Goal: Transaction & Acquisition: Purchase product/service

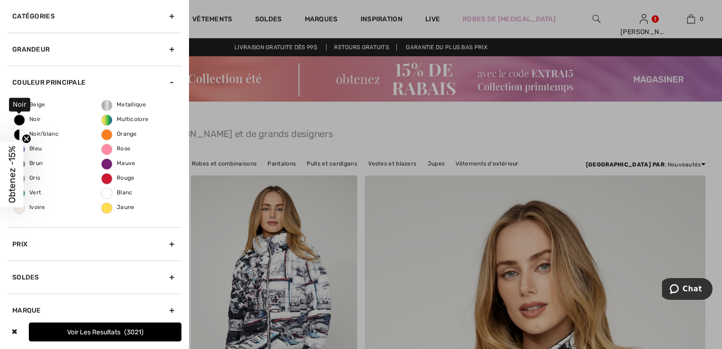
click at [27, 117] on span "Noir" at bounding box center [27, 119] width 26 height 7
click at [0, 0] on input "Noir" at bounding box center [0, 0] width 0 height 0
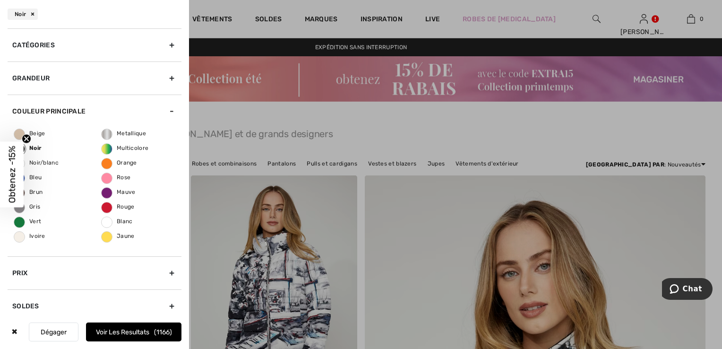
click at [162, 43] on div "Catégories" at bounding box center [95, 44] width 174 height 33
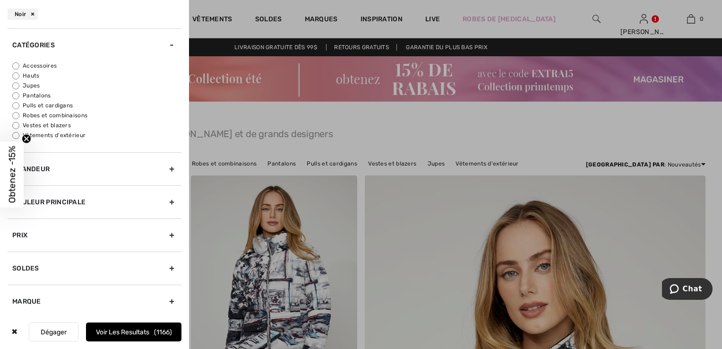
click at [14, 115] on input "Robes et combinaisons" at bounding box center [15, 115] width 7 height 7
radio input "true"
click at [16, 83] on input "Jupes" at bounding box center [15, 85] width 7 height 7
radio input "true"
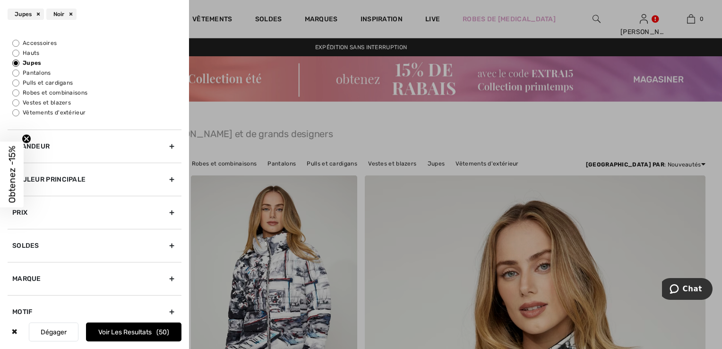
scroll to position [35, 0]
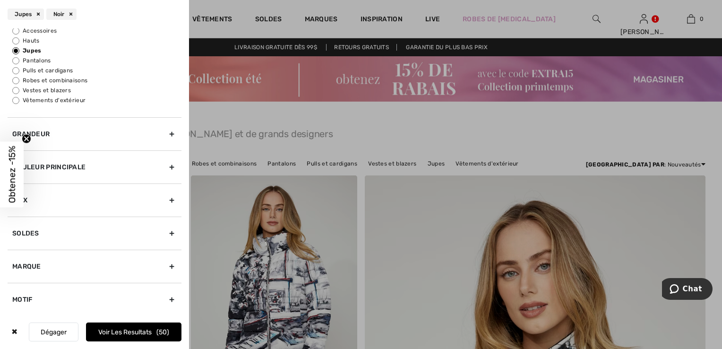
click at [164, 131] on div "Grandeur" at bounding box center [95, 133] width 174 height 33
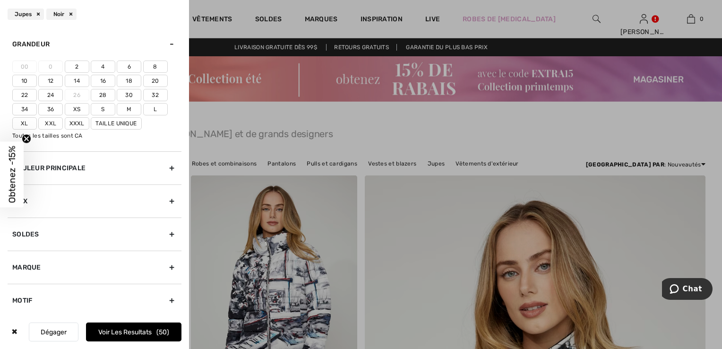
scroll to position [34, 0]
click at [103, 79] on label "16" at bounding box center [103, 81] width 25 height 12
click at [0, 0] on input"] "16" at bounding box center [0, 0] width 0 height 0
click at [163, 197] on div "Prix" at bounding box center [95, 200] width 174 height 33
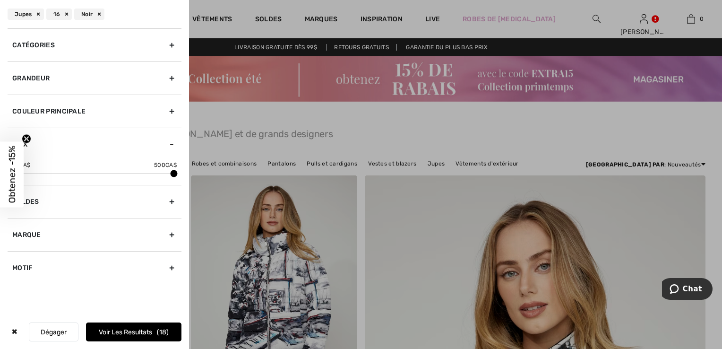
scroll to position [0, 0]
click at [138, 329] on button "Voir les resultats 18" at bounding box center [133, 331] width 95 height 19
